Goal: Information Seeking & Learning: Learn about a topic

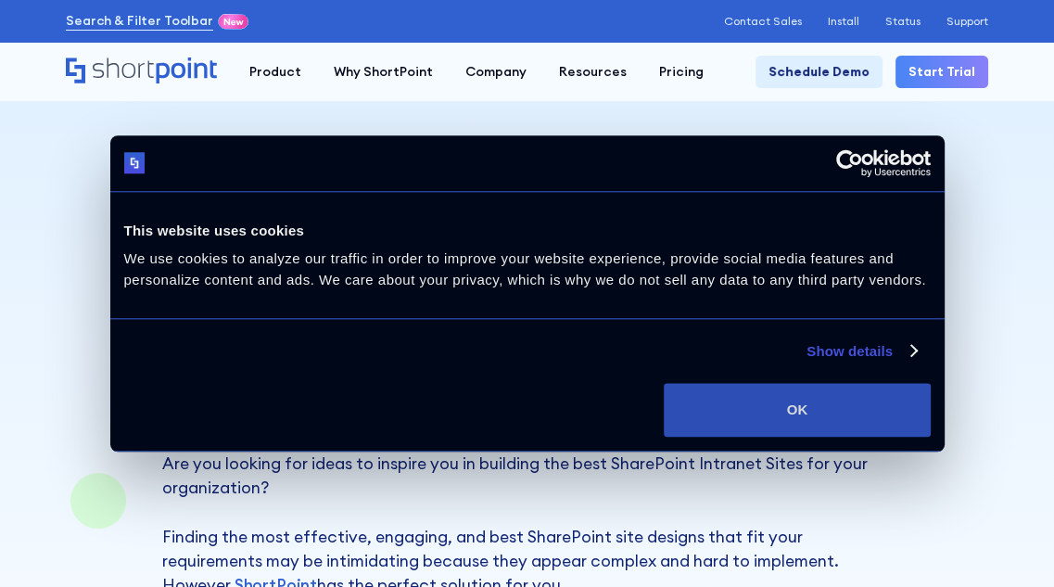
click at [867, 412] on button "OK" at bounding box center [797, 410] width 266 height 54
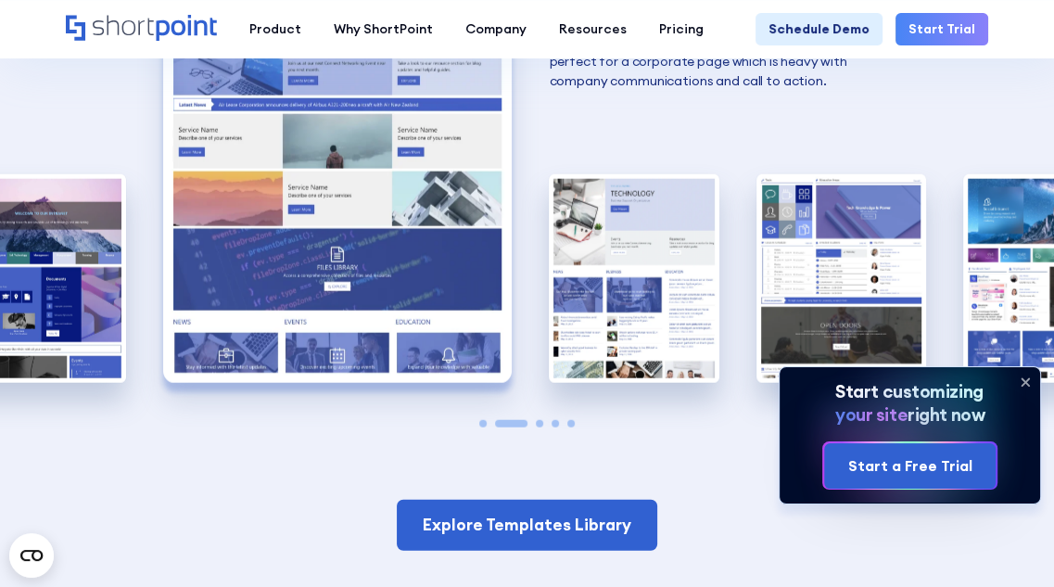
scroll to position [3456, 0]
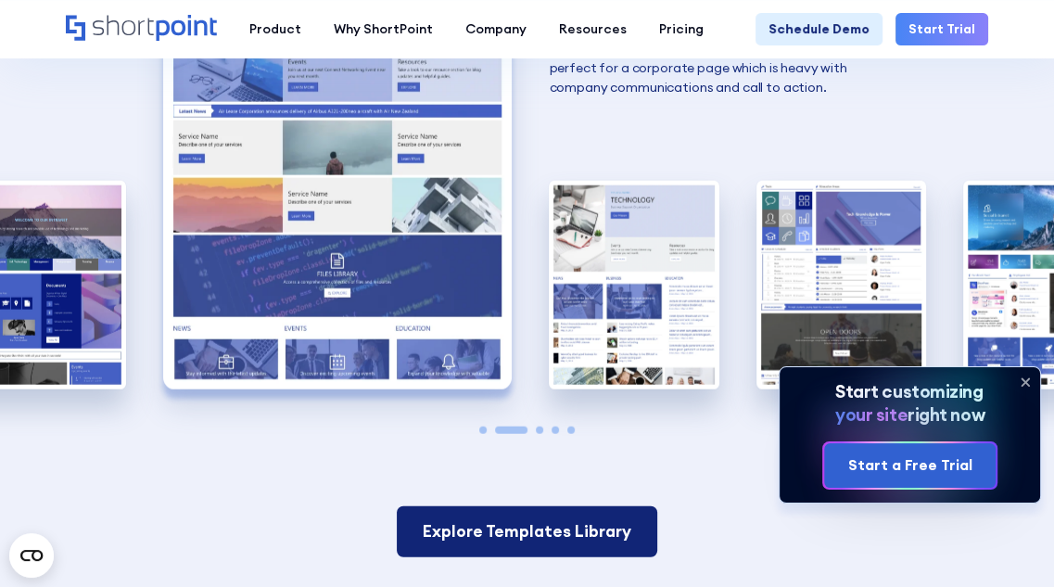
click at [597, 514] on link "Explore Templates Library" at bounding box center [527, 531] width 260 height 50
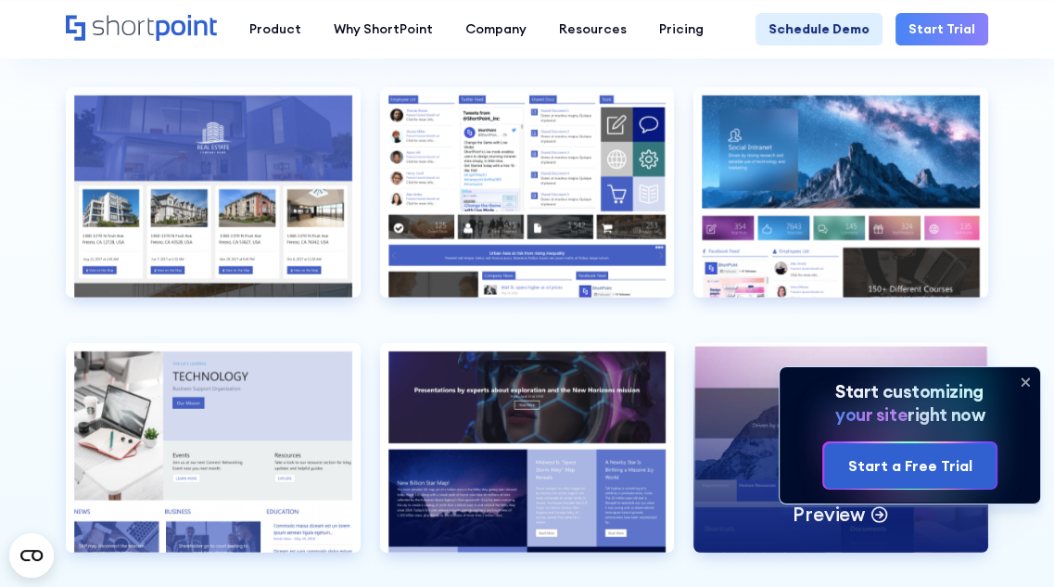
scroll to position [3763, 0]
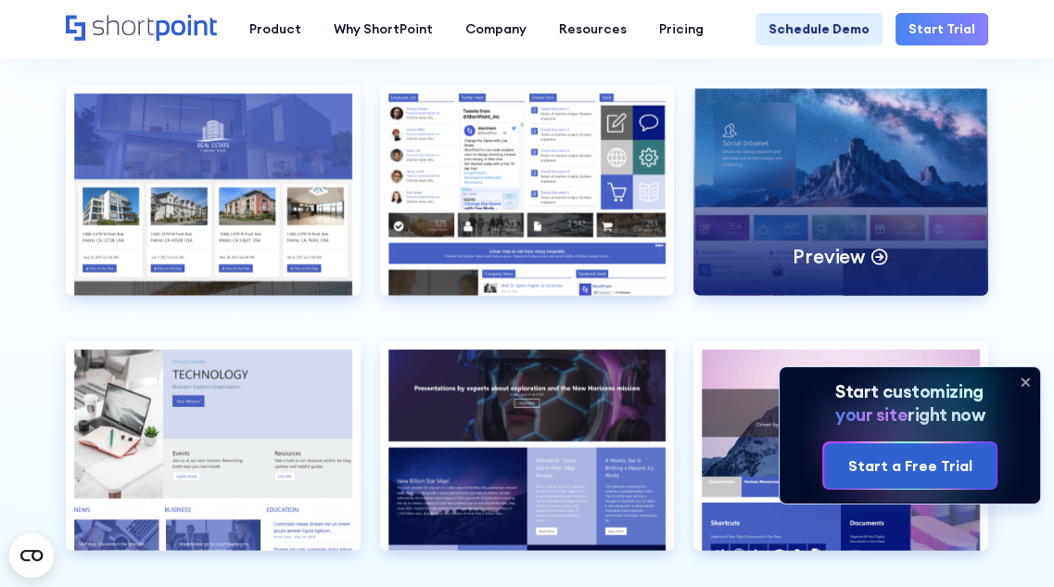
click at [916, 158] on div "Preview" at bounding box center [840, 190] width 295 height 210
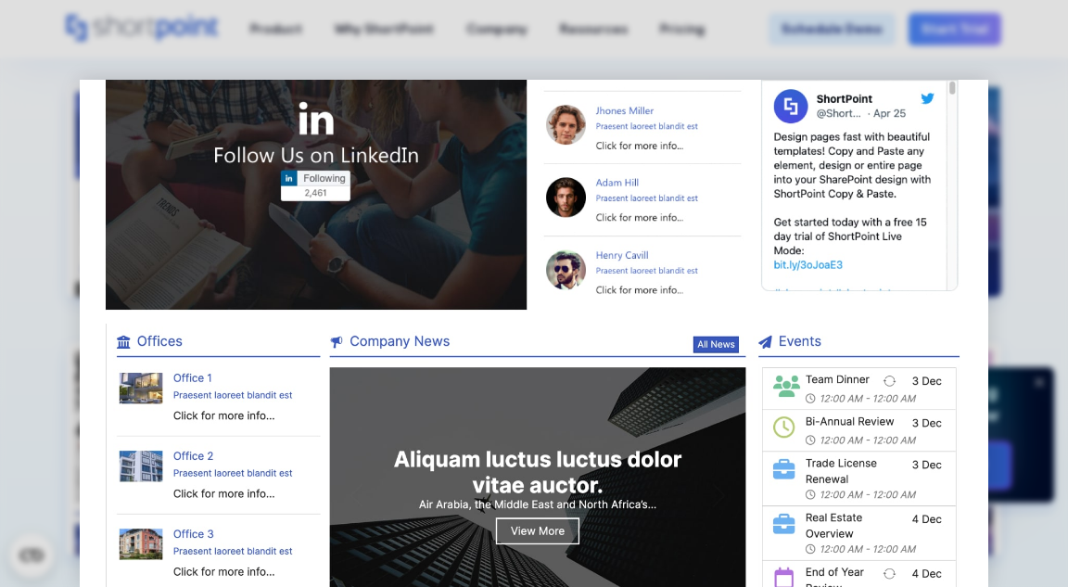
scroll to position [1225, 0]
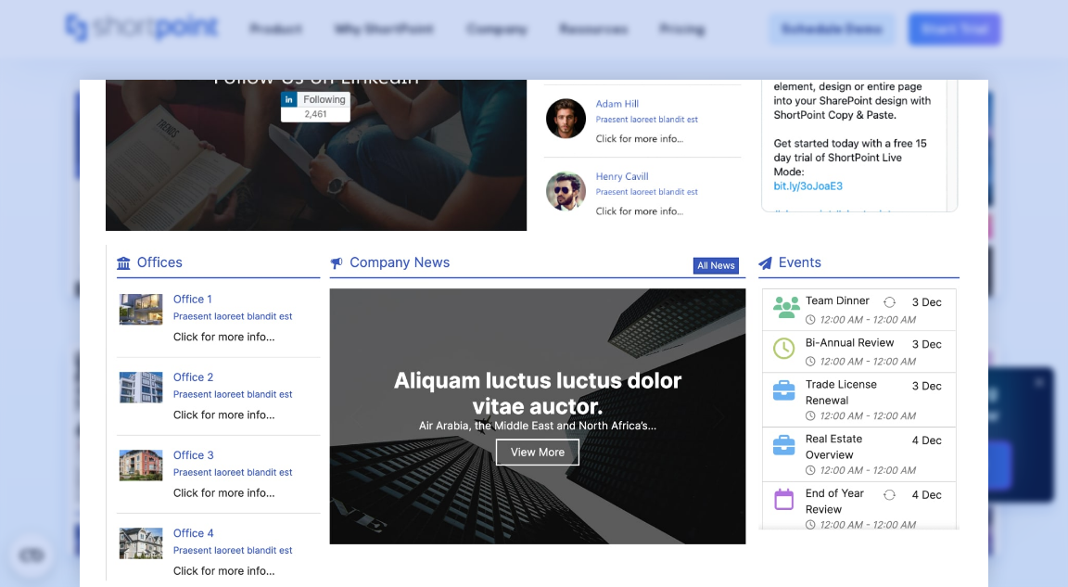
click at [1004, 81] on div at bounding box center [534, 293] width 1068 height 587
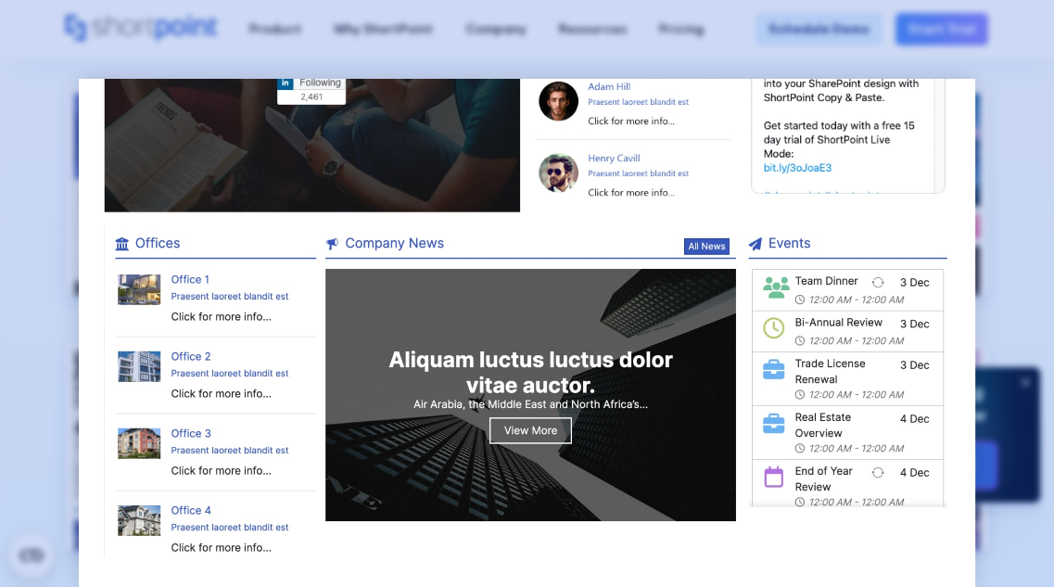
scroll to position [1198, 0]
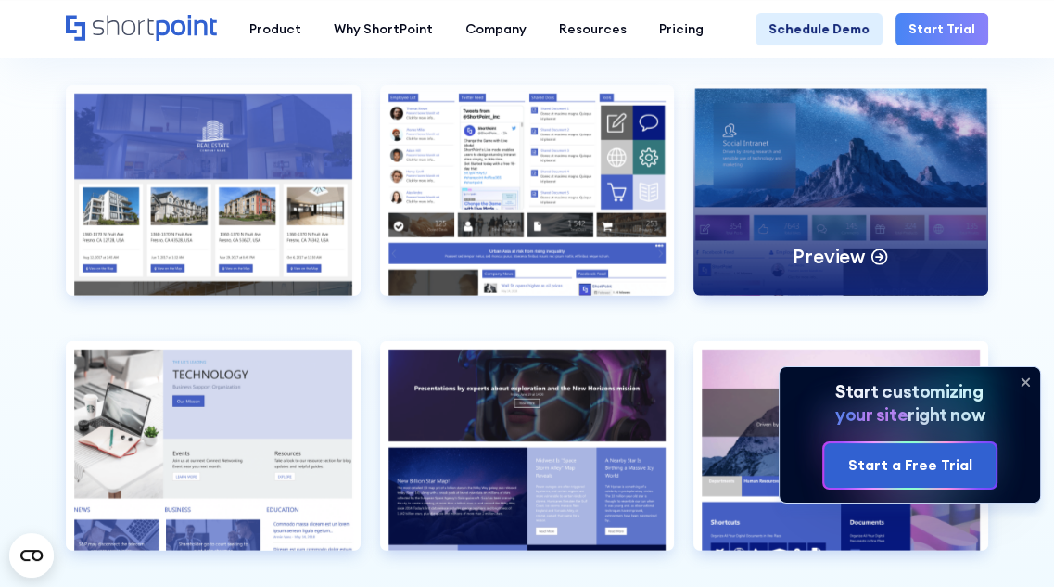
click at [735, 242] on div "Preview" at bounding box center [840, 190] width 295 height 210
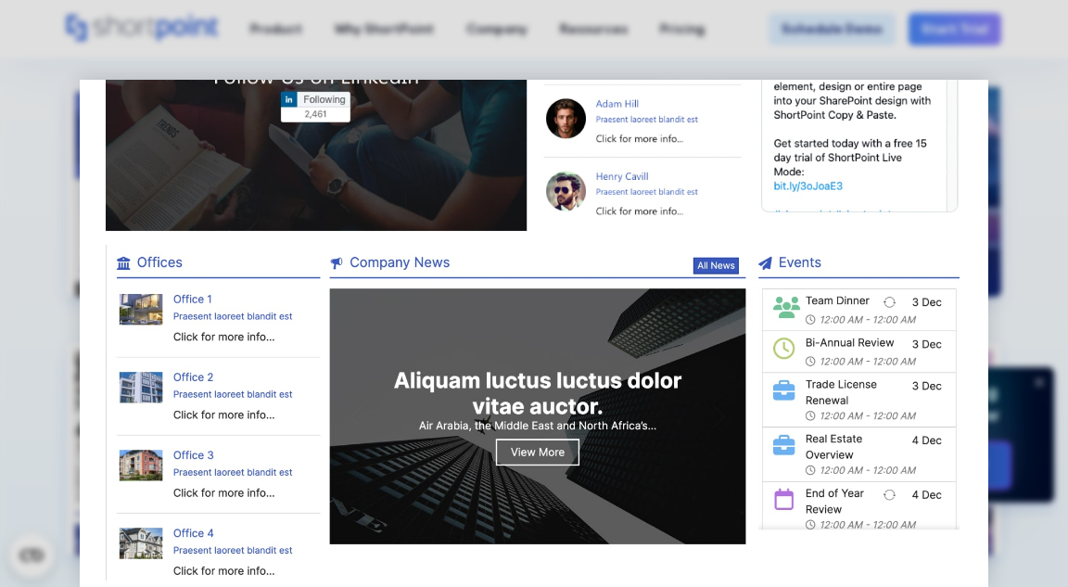
scroll to position [1224, 0]
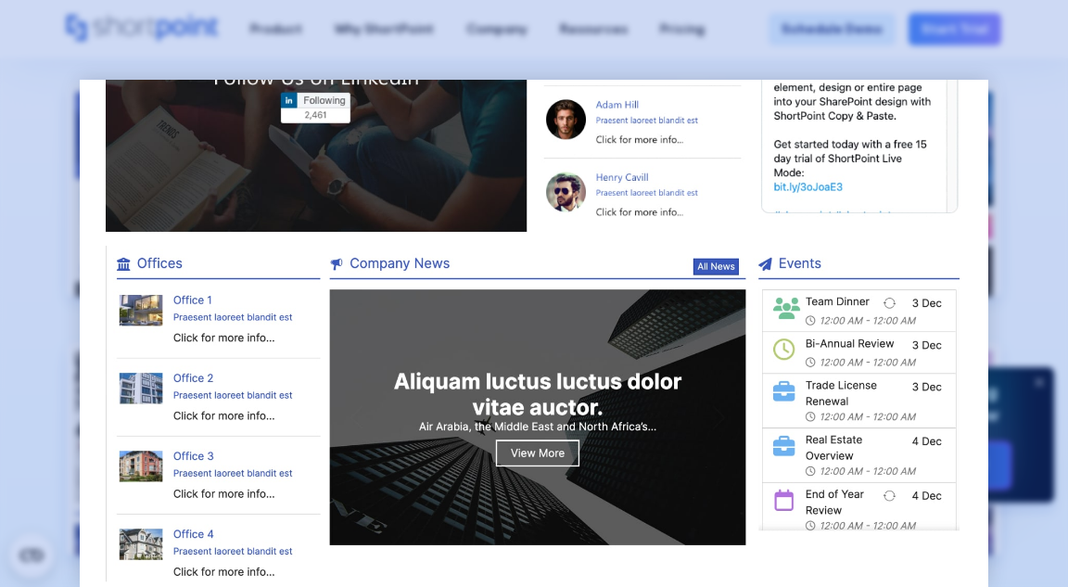
click at [1025, 215] on div at bounding box center [534, 293] width 1068 height 587
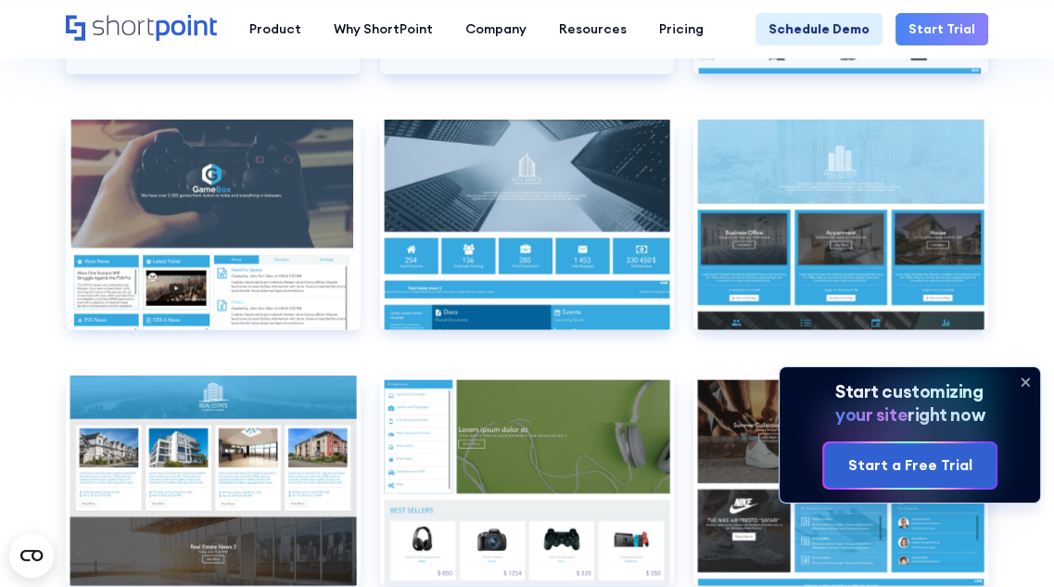
scroll to position [8960, 0]
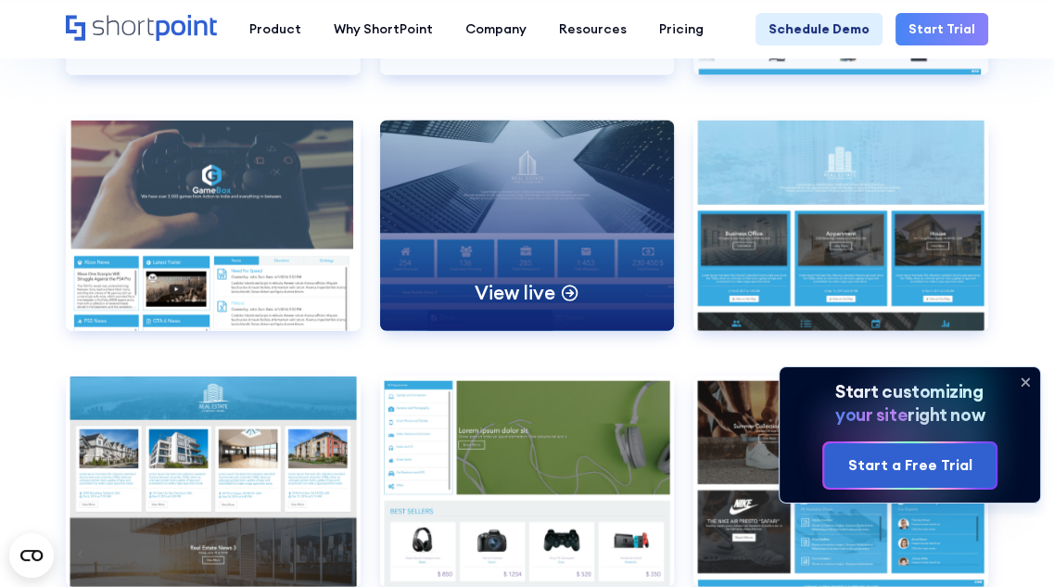
click at [507, 301] on div "View live" at bounding box center [527, 226] width 295 height 210
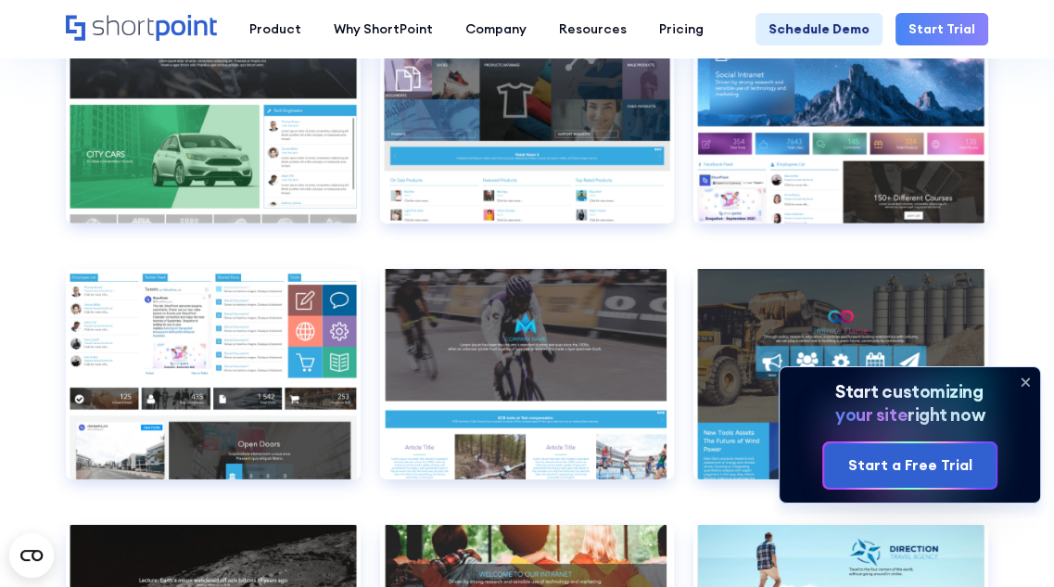
scroll to position [9505, 0]
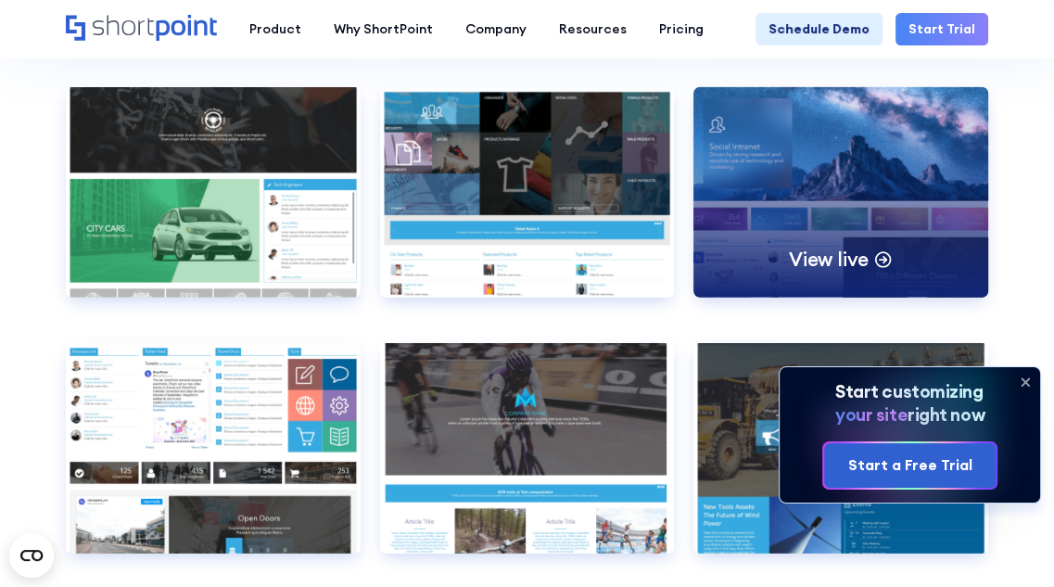
click at [823, 184] on div "View live" at bounding box center [840, 192] width 295 height 210
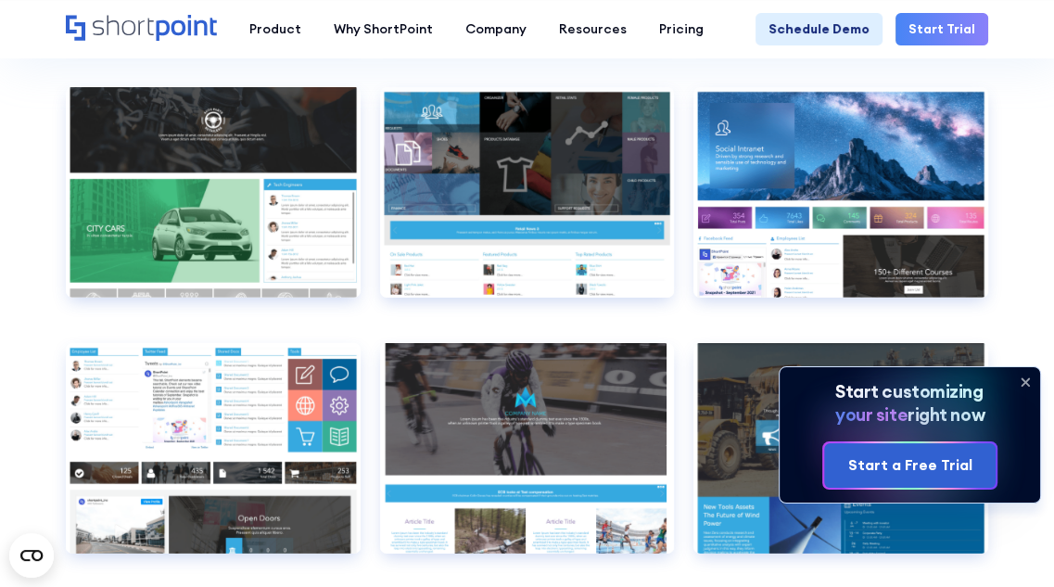
click at [1019, 375] on icon at bounding box center [1025, 382] width 30 height 30
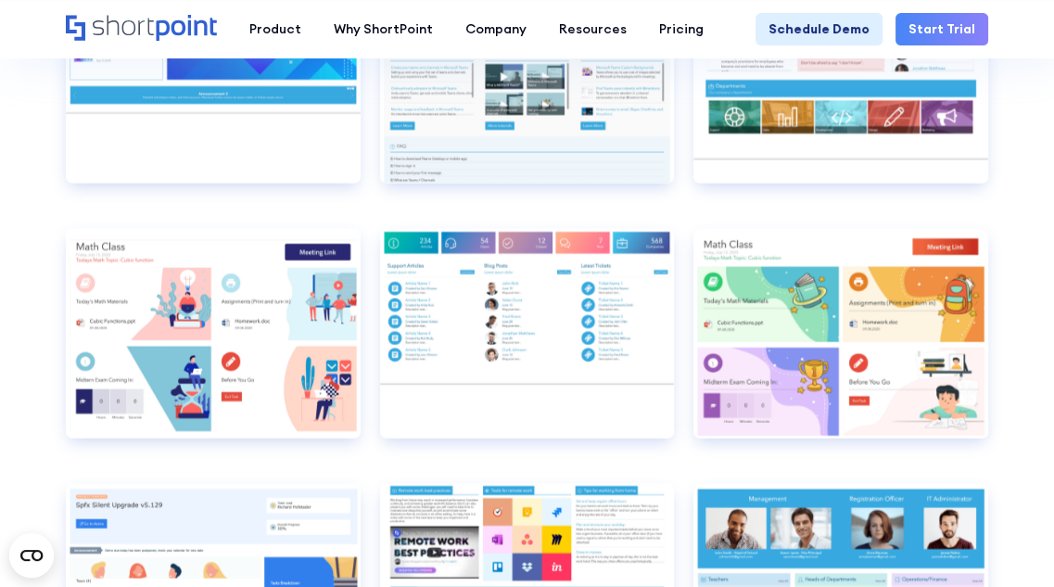
scroll to position [8086, 0]
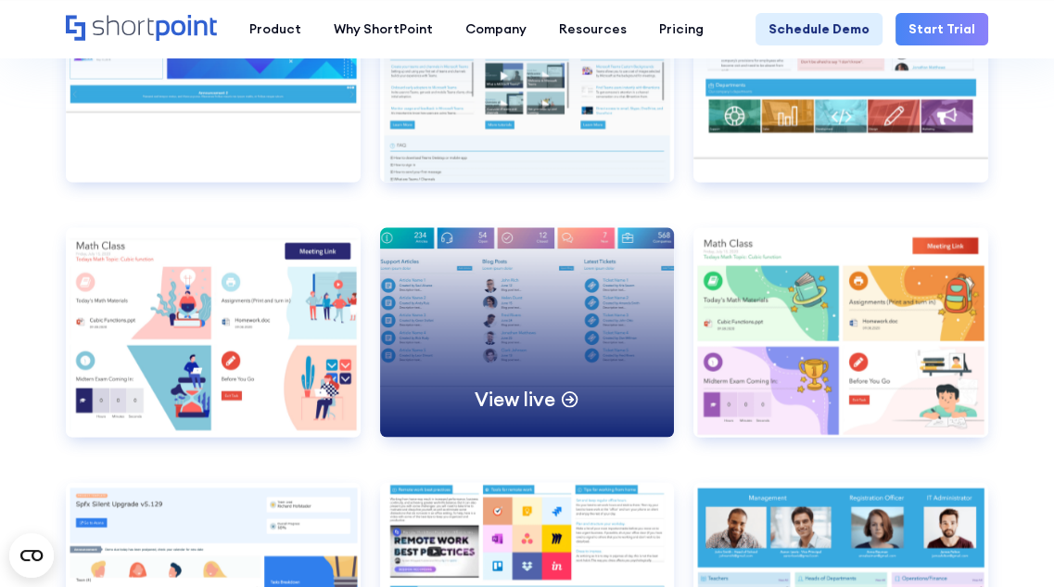
click at [632, 366] on div "View live" at bounding box center [527, 333] width 295 height 210
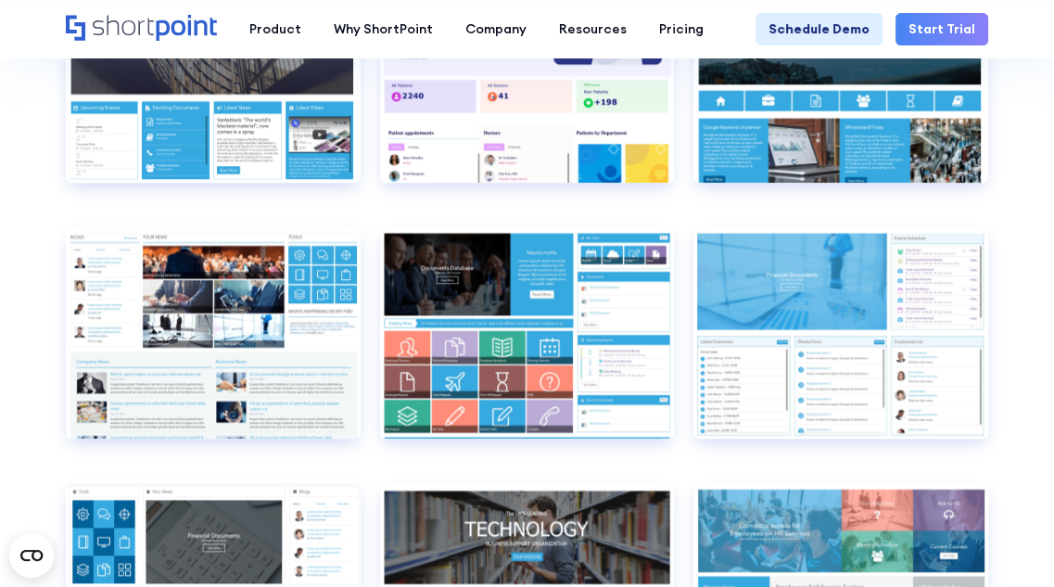
scroll to position [6446, 0]
